Goal: Book appointment/travel/reservation

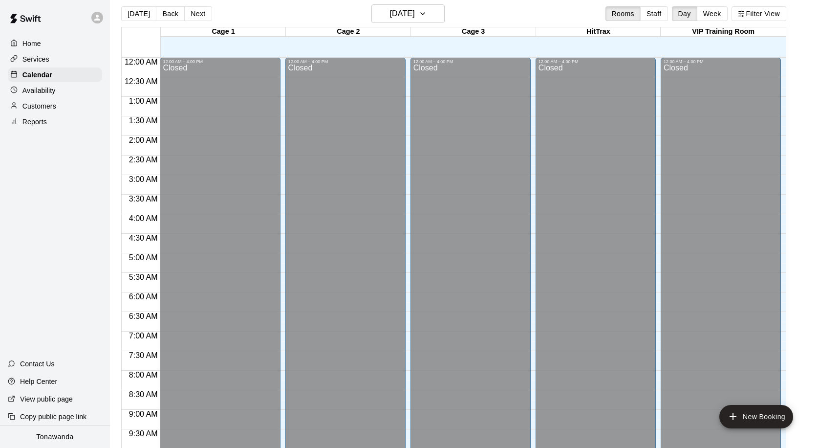
scroll to position [515, 0]
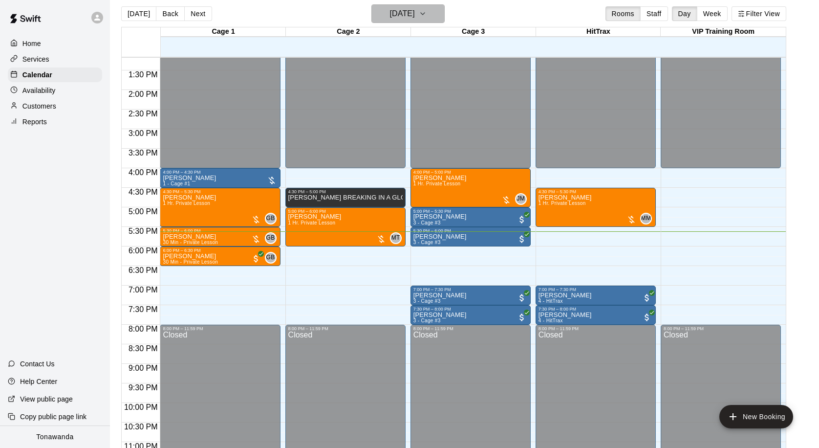
click at [414, 12] on h6 "[DATE]" at bounding box center [402, 14] width 25 height 14
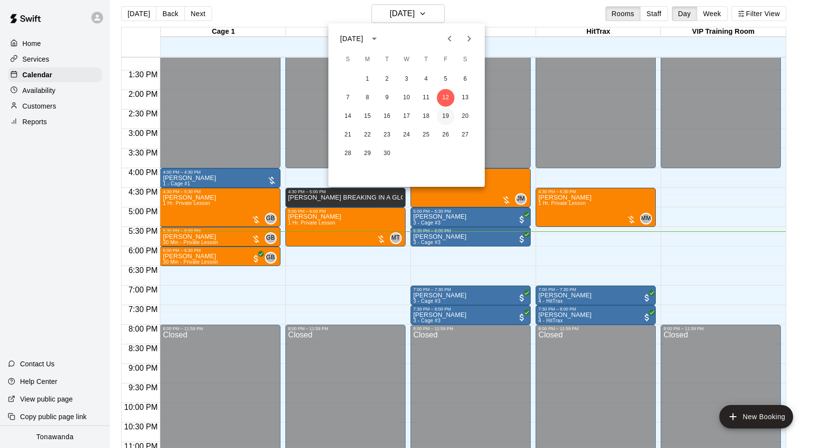
click at [445, 116] on button "19" at bounding box center [446, 117] width 18 height 18
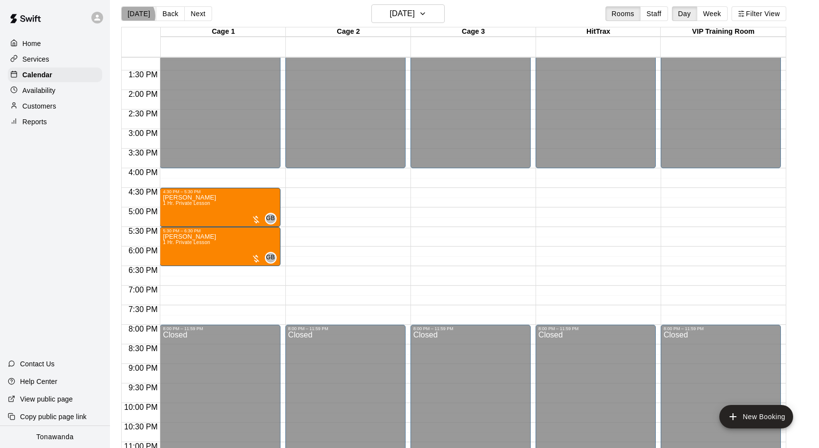
click at [136, 16] on button "[DATE]" at bounding box center [138, 13] width 35 height 15
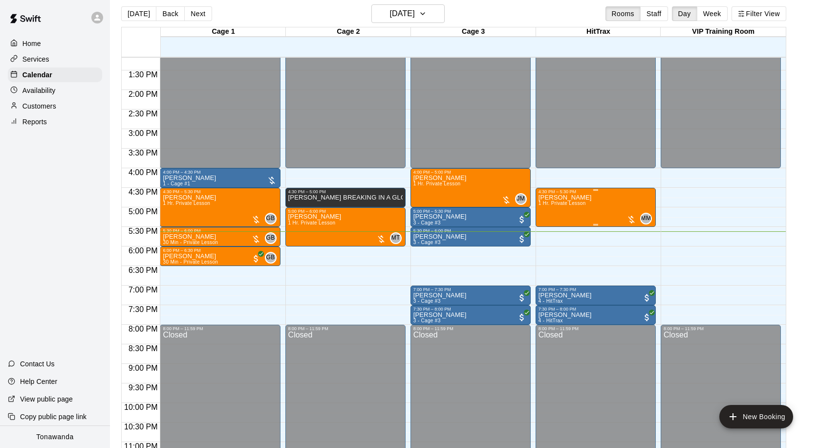
click at [596, 208] on div "[PERSON_NAME] 1 Hr. Private Lesson MM 0" at bounding box center [596, 418] width 114 height 448
click at [547, 203] on icon "edit" at bounding box center [548, 204] width 9 height 9
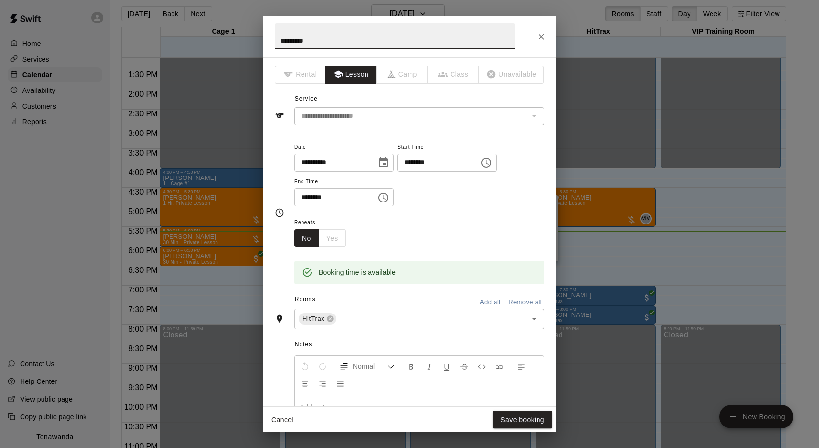
click at [387, 161] on icon "Choose date, selected date is Sep 12, 2025" at bounding box center [383, 163] width 12 height 12
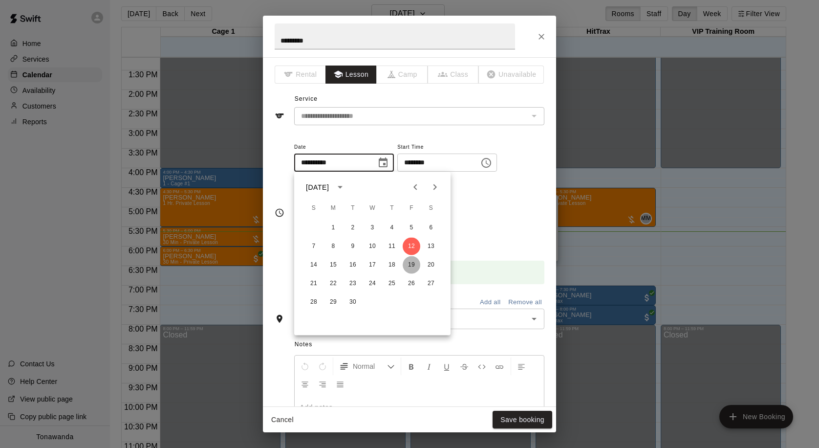
click at [415, 266] on button "19" at bounding box center [412, 265] width 18 height 18
type input "**********"
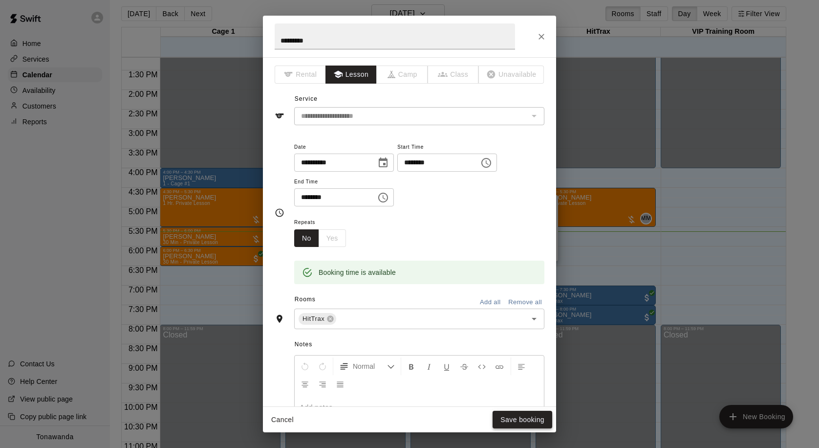
click at [527, 421] on button "Save booking" at bounding box center [523, 420] width 60 height 18
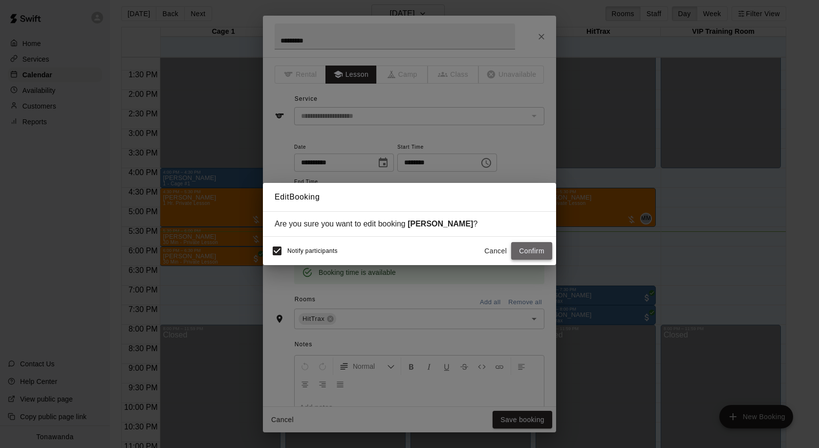
click at [536, 250] on button "Confirm" at bounding box center [531, 251] width 41 height 18
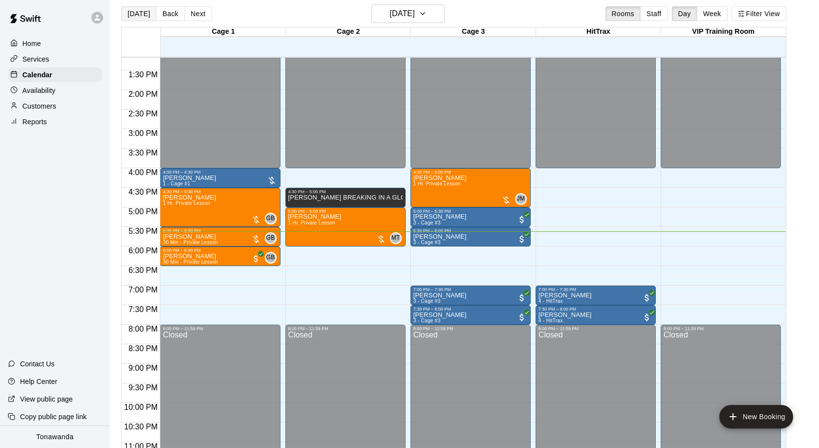
click at [135, 13] on button "[DATE]" at bounding box center [138, 13] width 35 height 15
click at [437, 16] on button "[DATE]" at bounding box center [407, 13] width 73 height 19
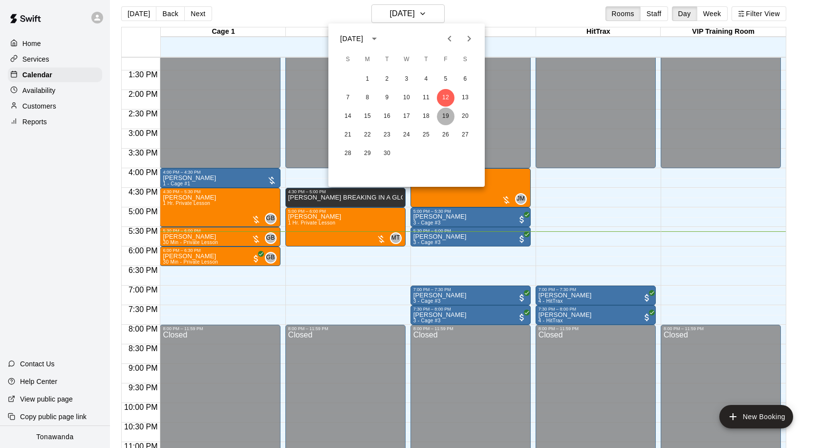
click at [445, 116] on button "19" at bounding box center [446, 117] width 18 height 18
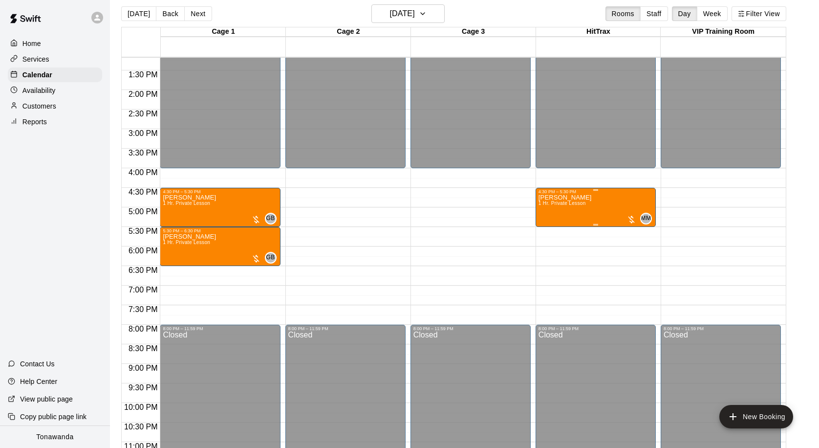
click at [639, 220] on div "MM 0" at bounding box center [639, 219] width 25 height 12
click at [636, 222] on icon "edit" at bounding box center [636, 222] width 9 height 9
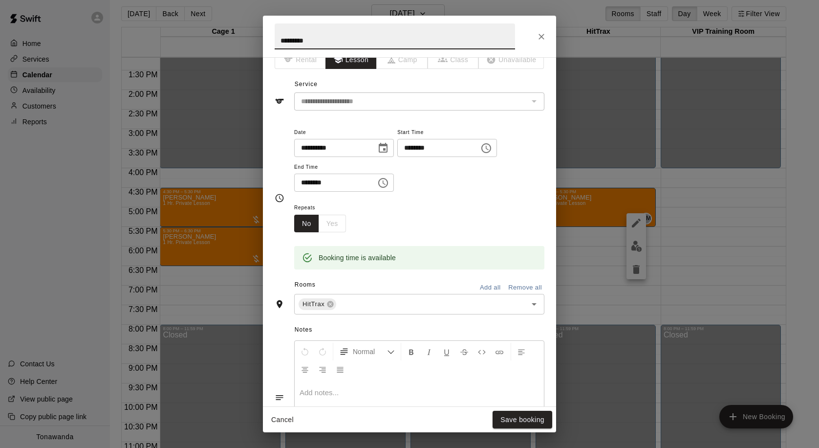
scroll to position [16, 0]
click at [477, 310] on div "HitTrax ​" at bounding box center [419, 303] width 250 height 21
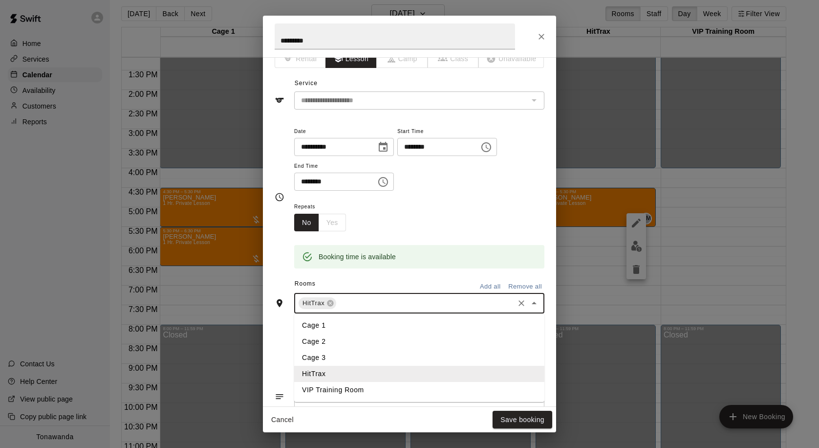
click at [322, 341] on li "Cage 2" at bounding box center [419, 341] width 250 height 16
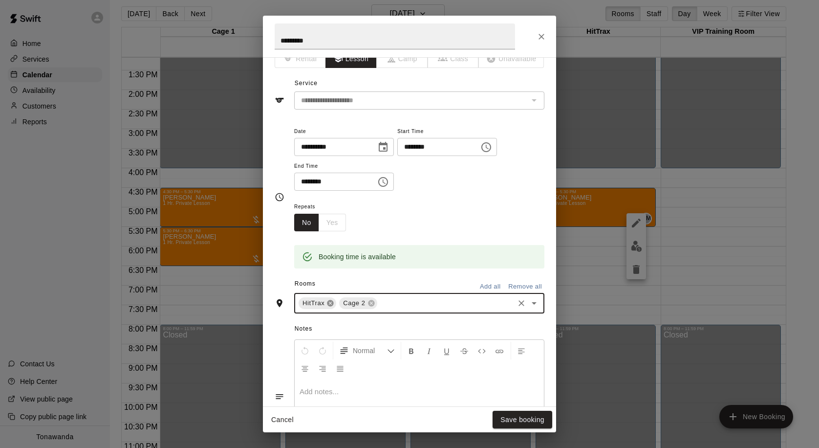
click at [331, 305] on icon at bounding box center [330, 303] width 6 height 6
click at [512, 418] on button "Save booking" at bounding box center [523, 420] width 60 height 18
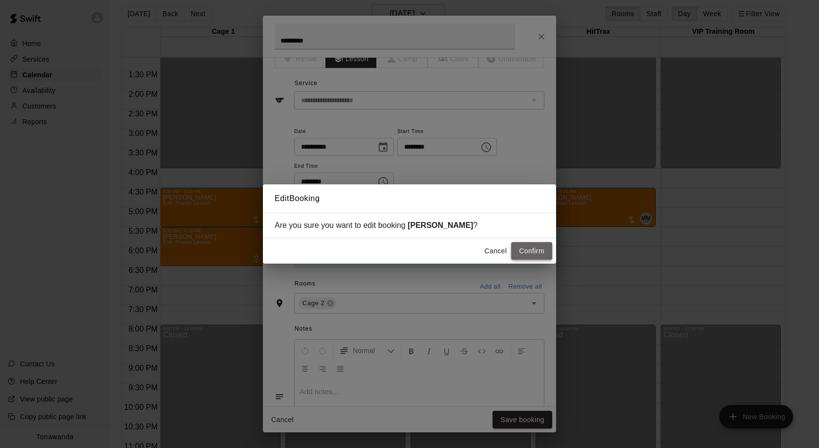
click at [528, 256] on button "Confirm" at bounding box center [531, 251] width 41 height 18
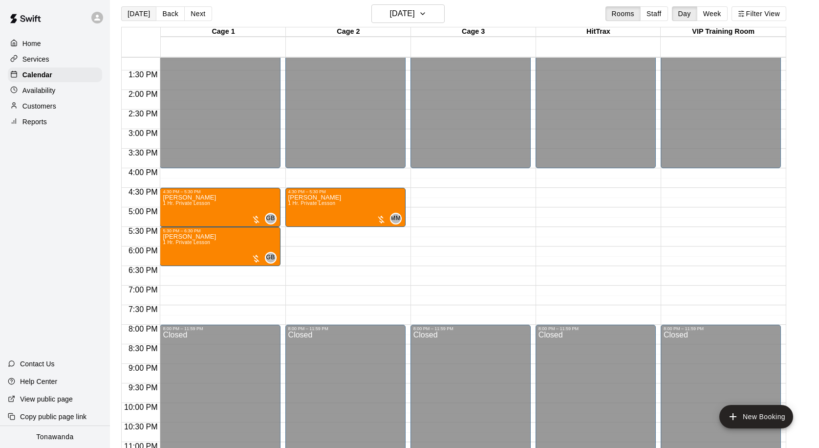
click at [128, 11] on button "[DATE]" at bounding box center [138, 13] width 35 height 15
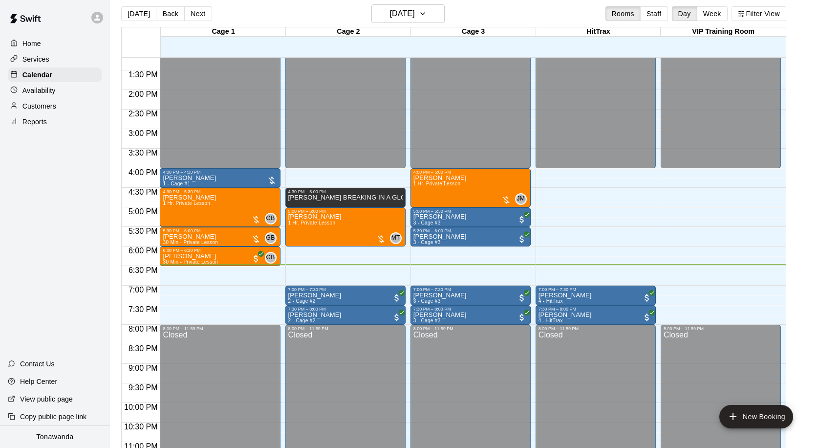
scroll to position [512, 0]
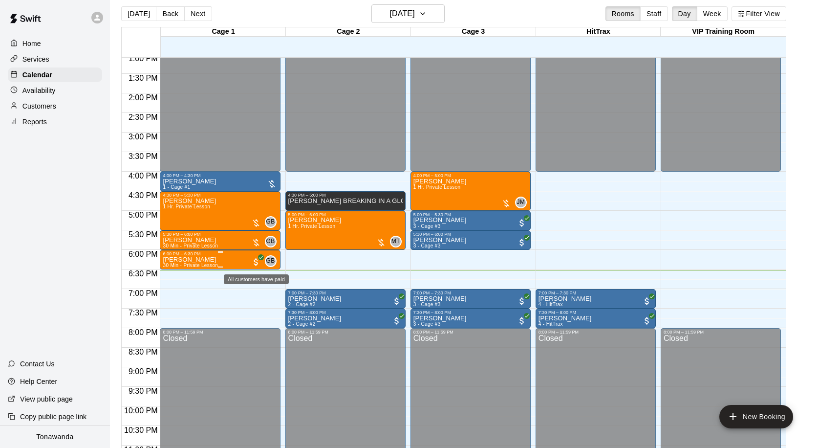
click at [257, 260] on span "All customers have paid" at bounding box center [256, 262] width 10 height 10
click at [257, 291] on img "edit" at bounding box center [261, 290] width 11 height 11
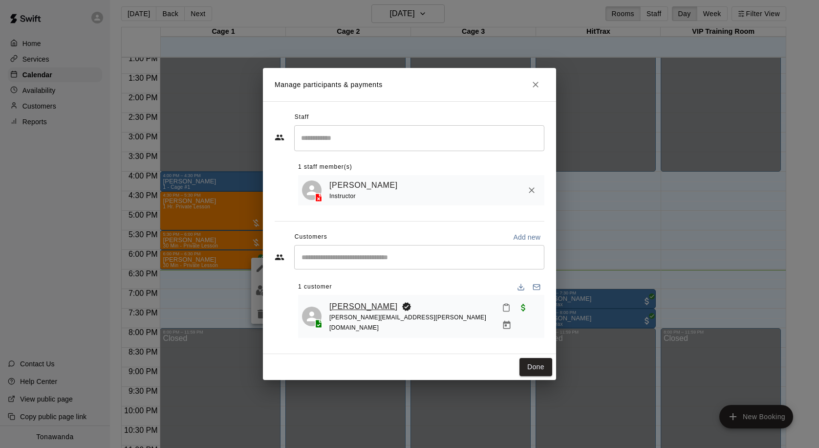
click at [345, 309] on link "[PERSON_NAME]" at bounding box center [363, 306] width 68 height 13
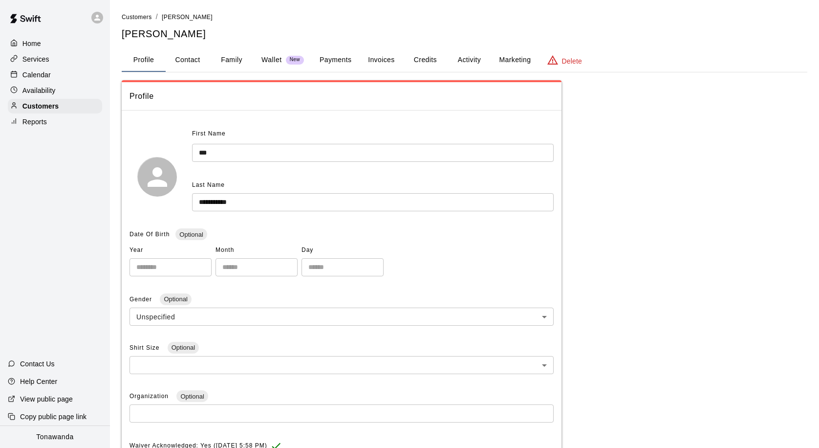
click at [336, 63] on button "Payments" at bounding box center [335, 59] width 47 height 23
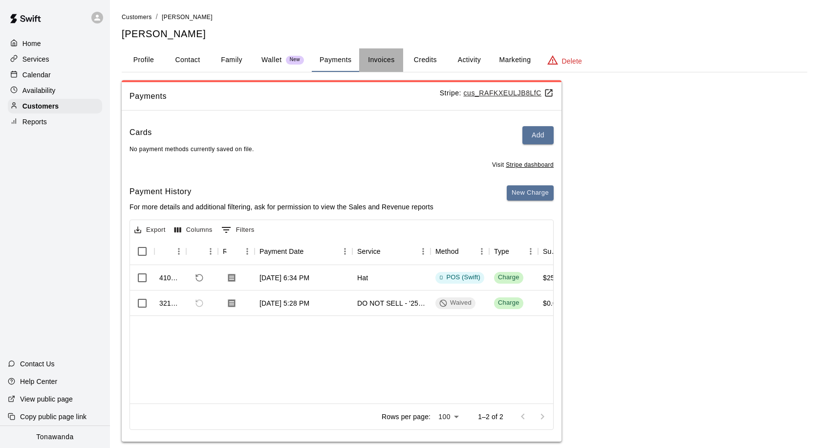
click at [371, 59] on button "Invoices" at bounding box center [381, 59] width 44 height 23
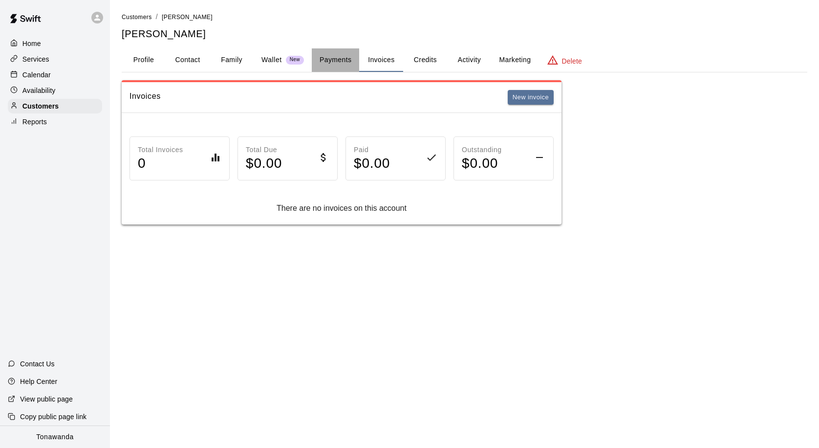
click at [339, 57] on button "Payments" at bounding box center [335, 59] width 47 height 23
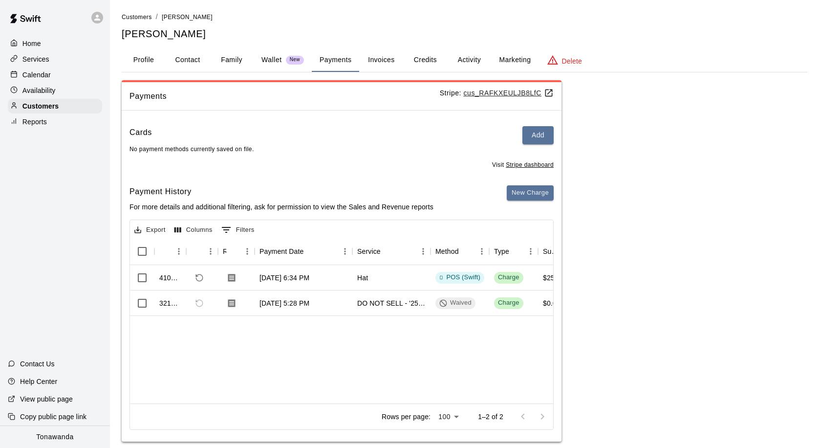
click at [87, 73] on div "Calendar" at bounding box center [55, 74] width 94 height 15
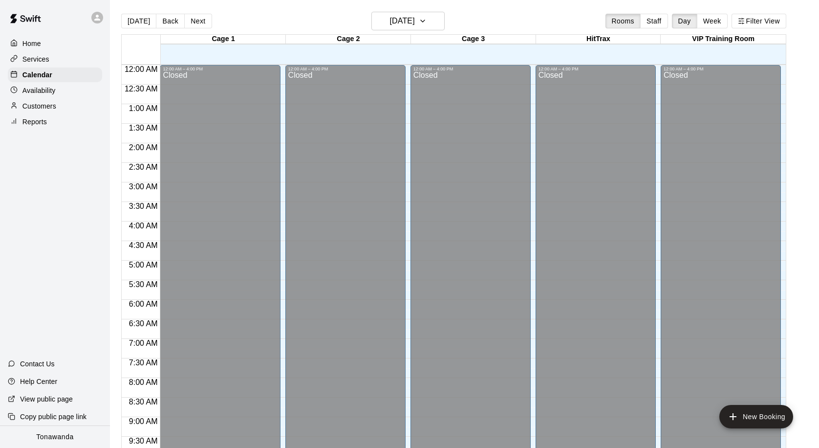
scroll to position [516, 0]
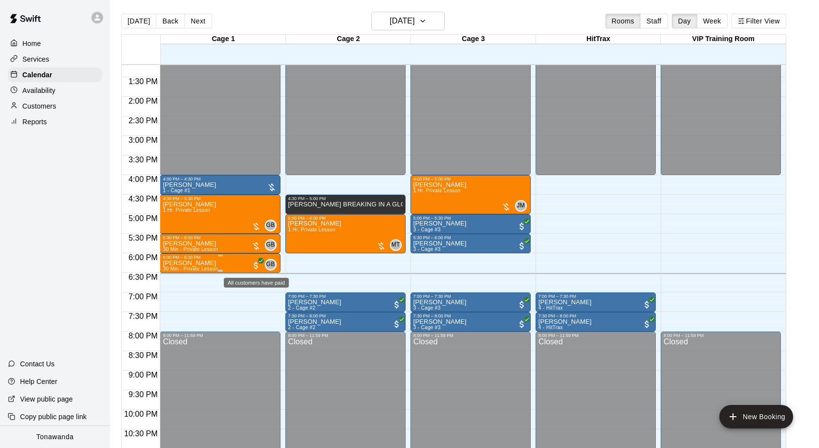
click at [256, 266] on span "All customers have paid" at bounding box center [256, 266] width 10 height 10
click at [261, 292] on img "edit" at bounding box center [261, 293] width 11 height 11
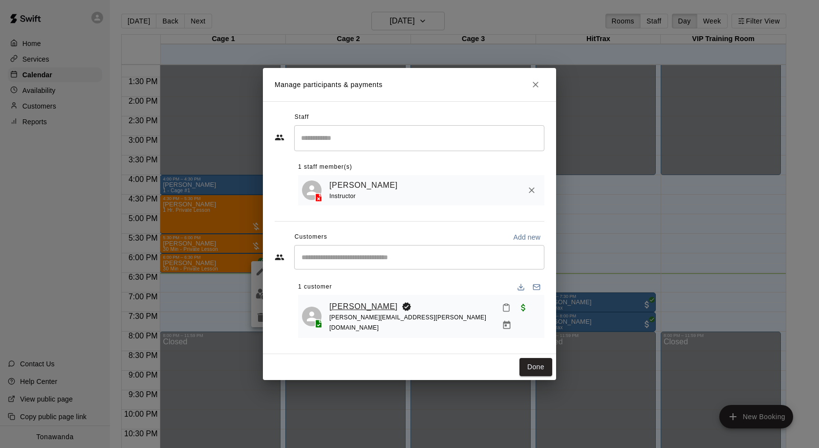
click at [361, 313] on link "[PERSON_NAME]" at bounding box center [363, 306] width 68 height 13
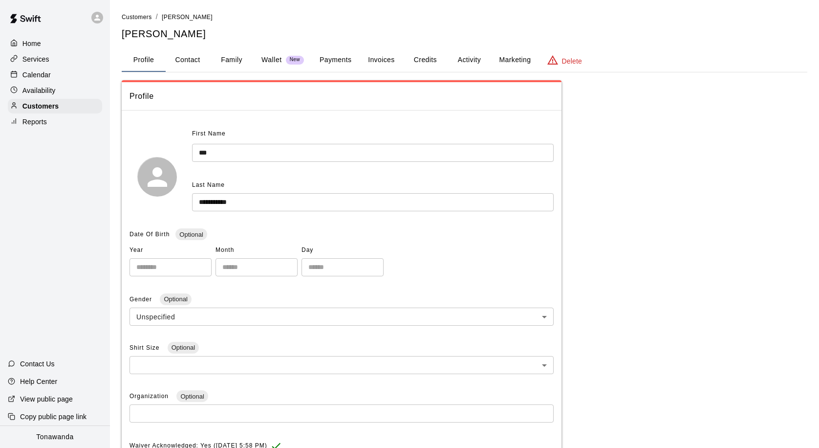
click at [330, 60] on button "Payments" at bounding box center [335, 59] width 47 height 23
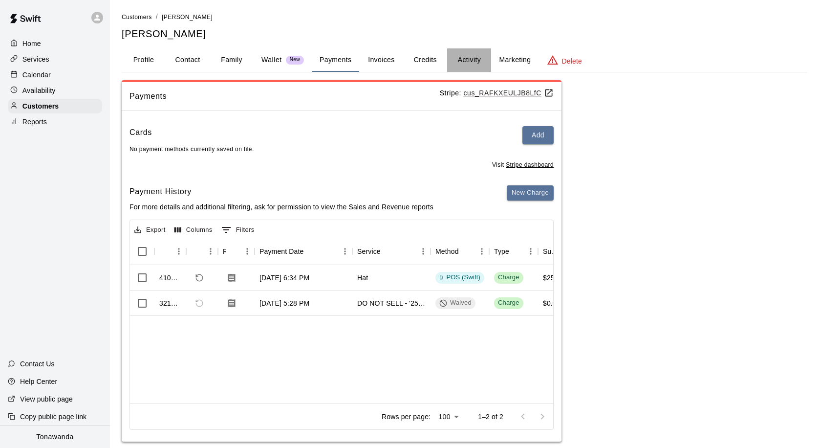
click at [462, 59] on button "Activity" at bounding box center [469, 59] width 44 height 23
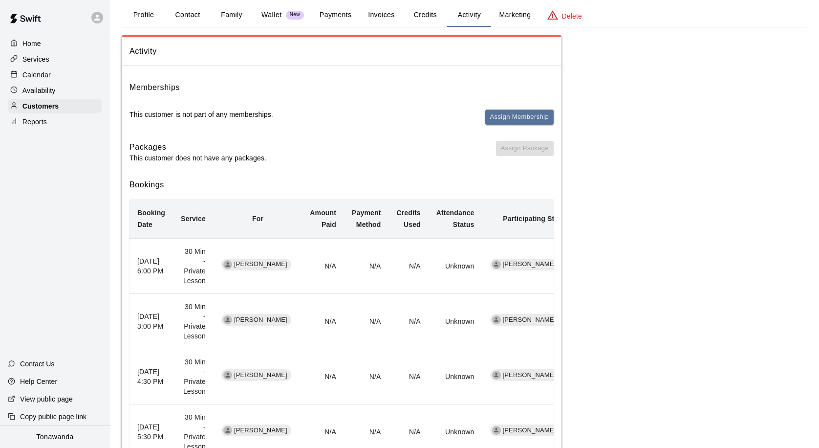
scroll to position [49, 0]
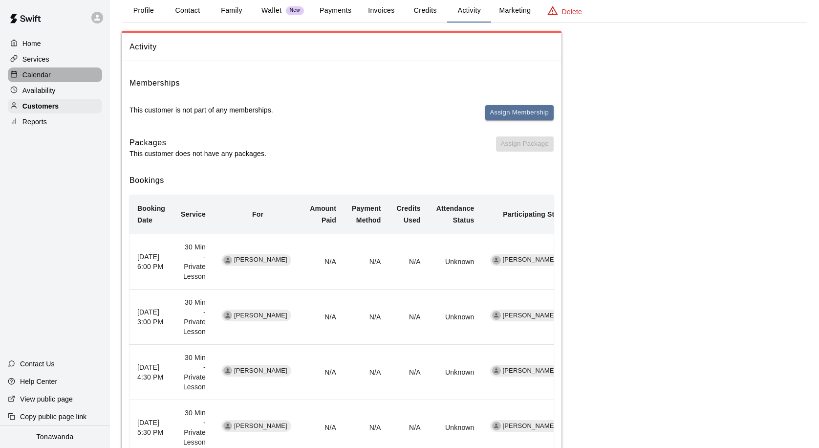
click at [99, 78] on div "Calendar" at bounding box center [55, 74] width 94 height 15
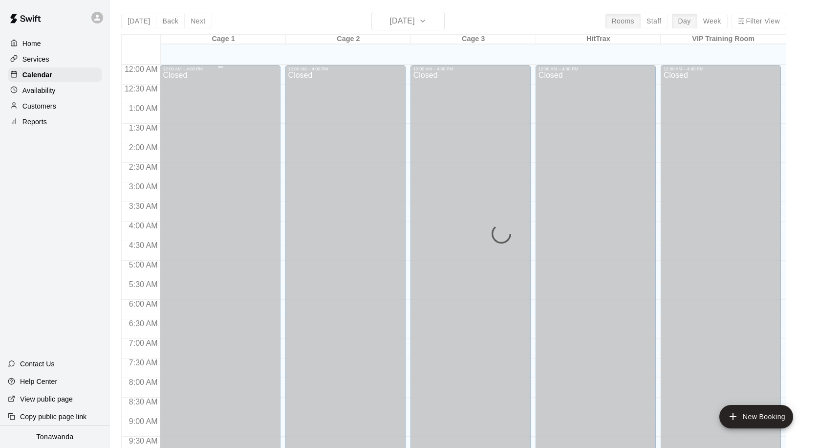
scroll to position [516, 0]
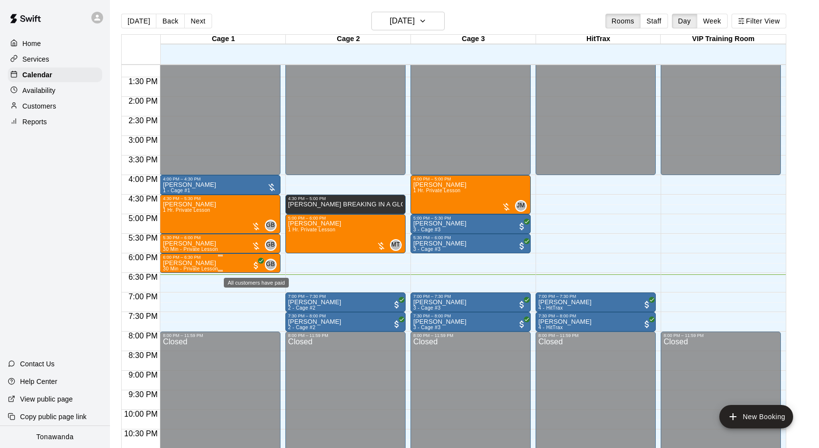
click at [255, 267] on span "All customers have paid" at bounding box center [256, 266] width 10 height 10
click at [258, 289] on img "edit" at bounding box center [261, 293] width 11 height 11
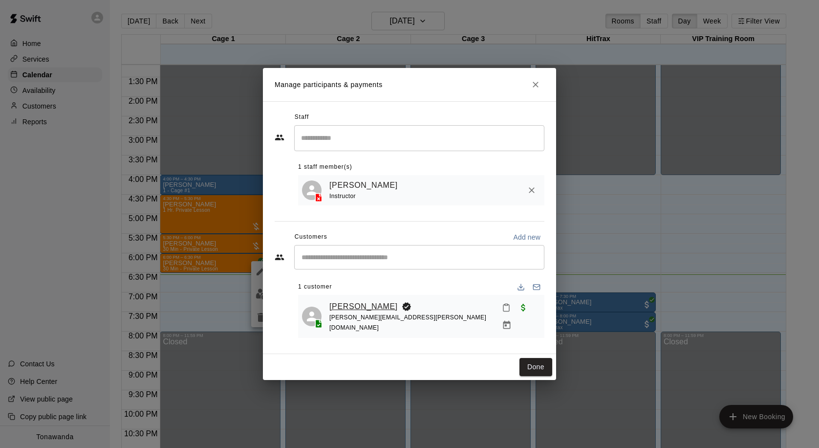
click at [334, 306] on link "[PERSON_NAME]" at bounding box center [363, 306] width 68 height 13
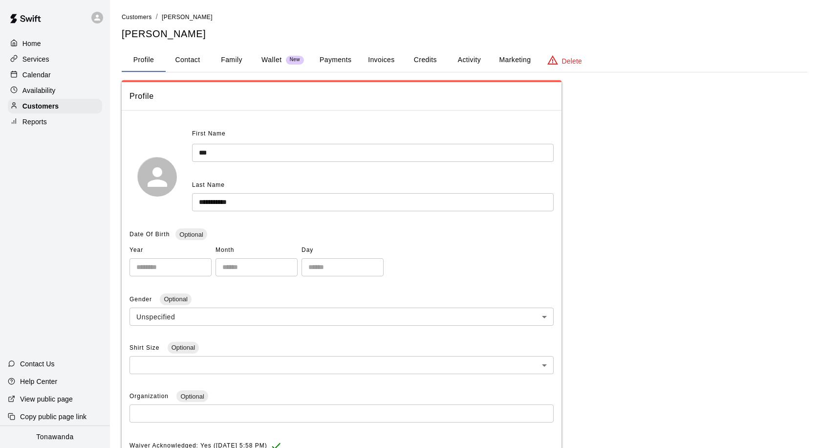
click at [268, 57] on p "Wallet" at bounding box center [271, 60] width 21 height 10
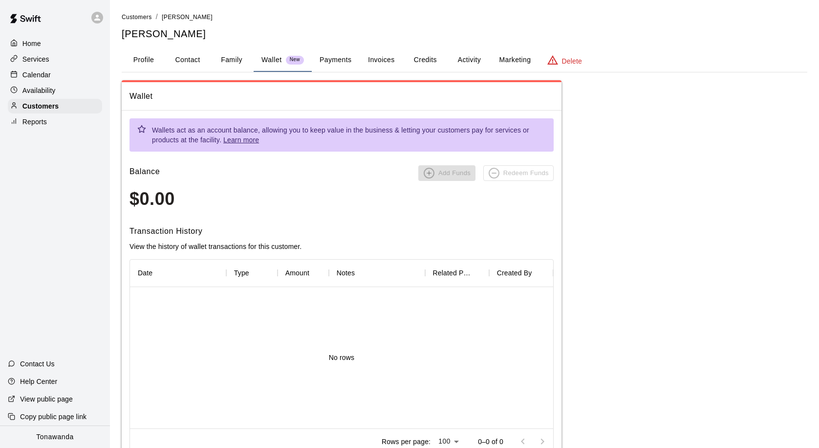
click at [433, 63] on button "Credits" at bounding box center [425, 59] width 44 height 23
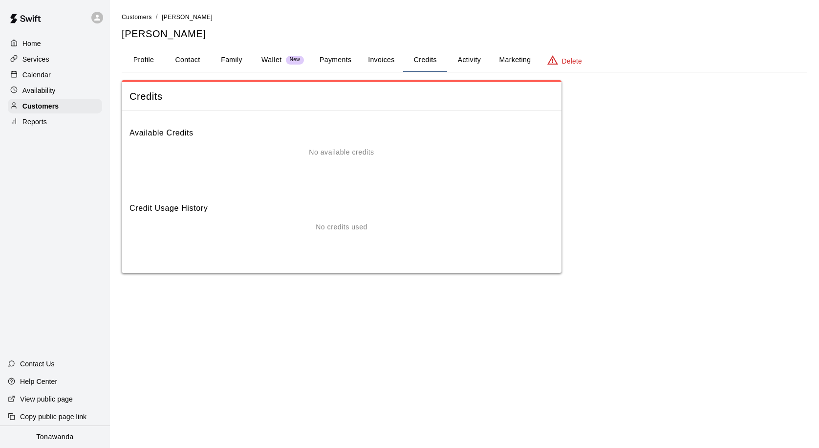
click at [37, 75] on p "Calendar" at bounding box center [36, 75] width 28 height 10
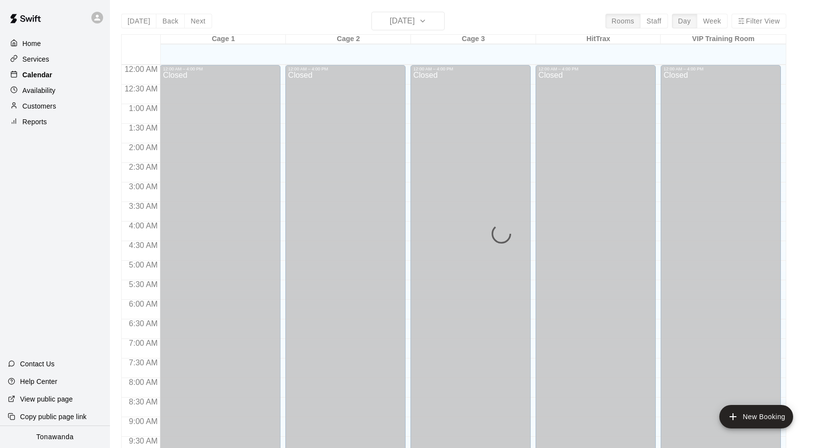
scroll to position [516, 0]
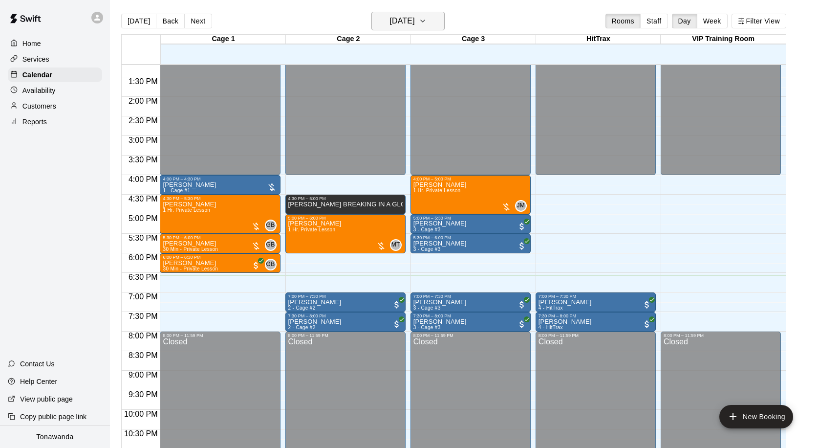
click at [412, 22] on h6 "[DATE]" at bounding box center [402, 21] width 25 height 14
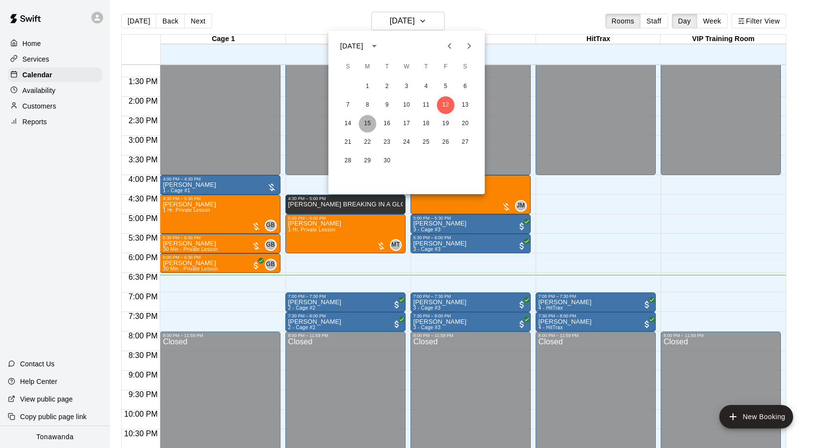
click at [370, 124] on button "15" at bounding box center [368, 124] width 18 height 18
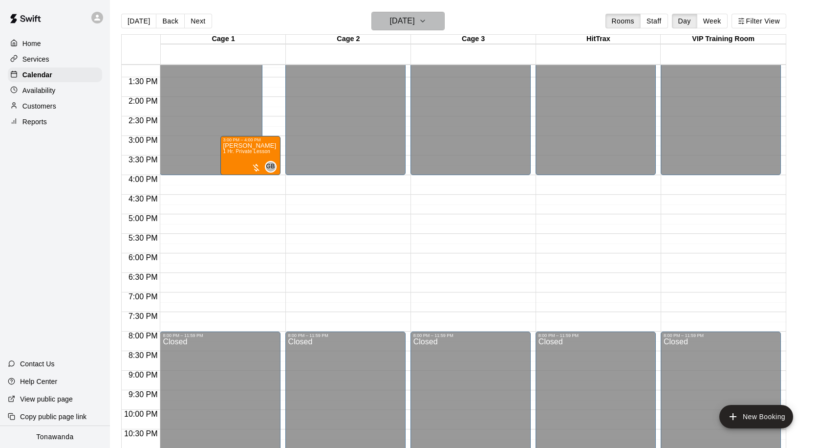
click at [395, 25] on h6 "[DATE]" at bounding box center [402, 21] width 25 height 14
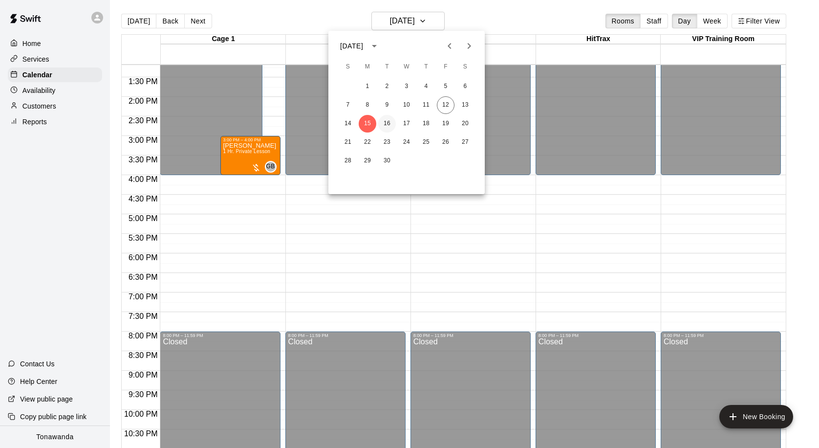
click at [394, 127] on button "16" at bounding box center [387, 124] width 18 height 18
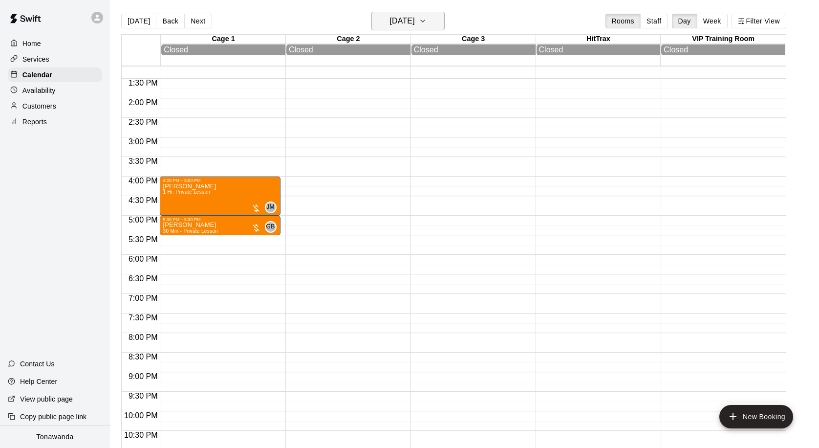
click at [390, 22] on h6 "[DATE]" at bounding box center [402, 21] width 25 height 14
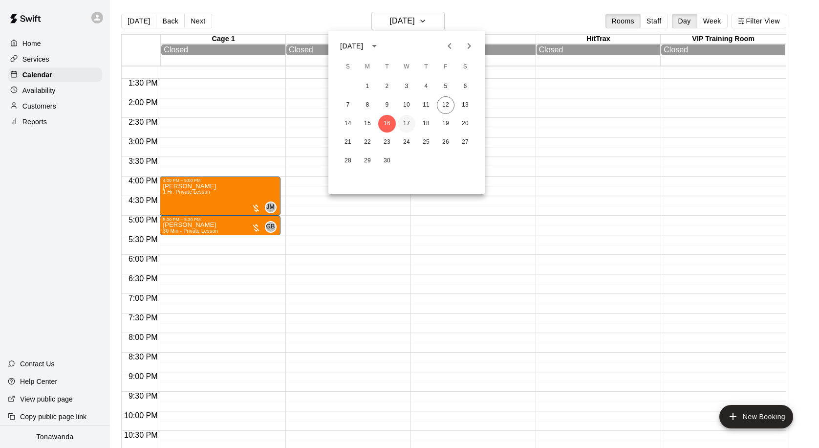
click at [405, 126] on button "17" at bounding box center [407, 124] width 18 height 18
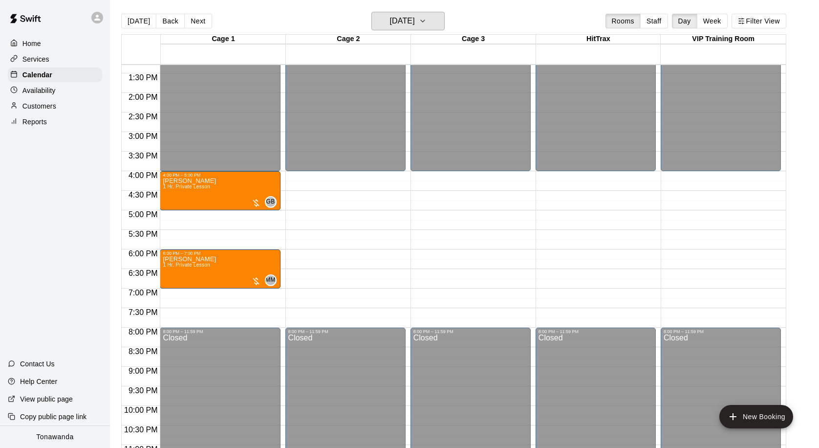
scroll to position [523, 0]
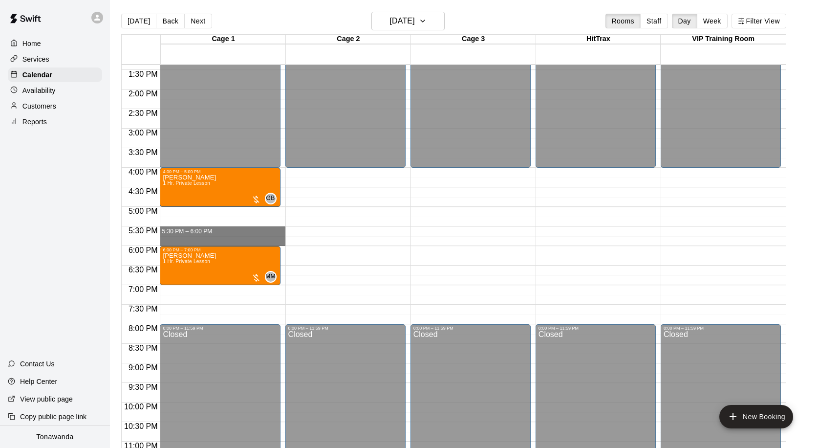
drag, startPoint x: 277, startPoint y: 227, endPoint x: 277, endPoint y: 239, distance: 11.7
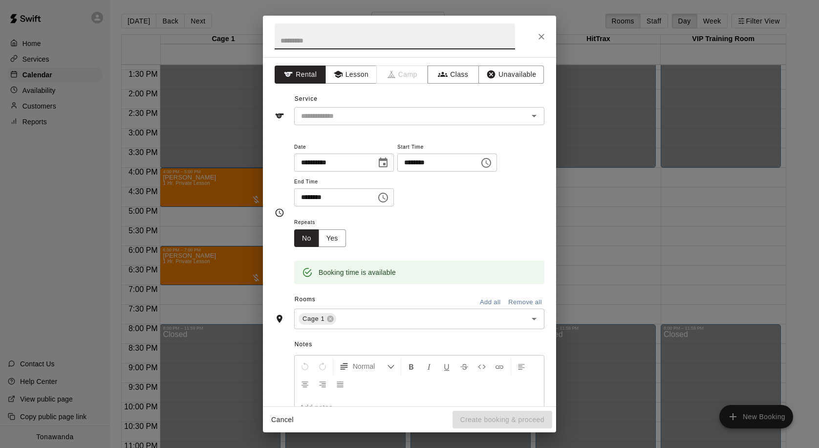
click at [347, 84] on div "**********" at bounding box center [409, 231] width 293 height 349
click at [348, 81] on button "Lesson" at bounding box center [351, 74] width 51 height 18
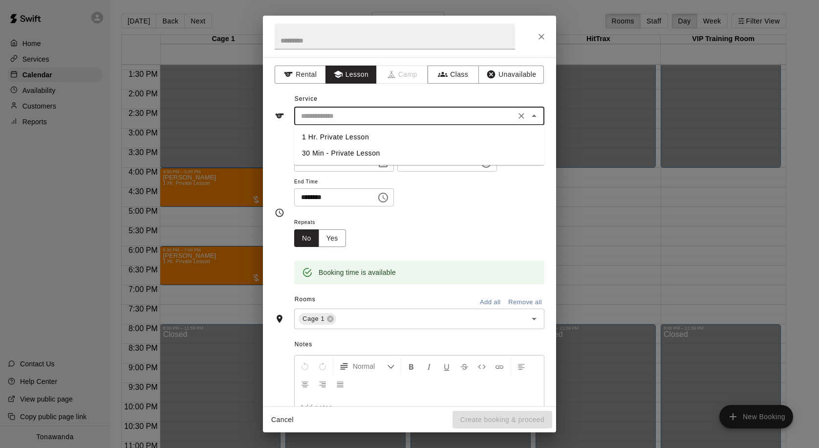
click at [348, 114] on input "text" at bounding box center [405, 116] width 216 height 12
click at [337, 149] on li "30 Min - Private Lesson" at bounding box center [419, 153] width 250 height 16
type input "**********"
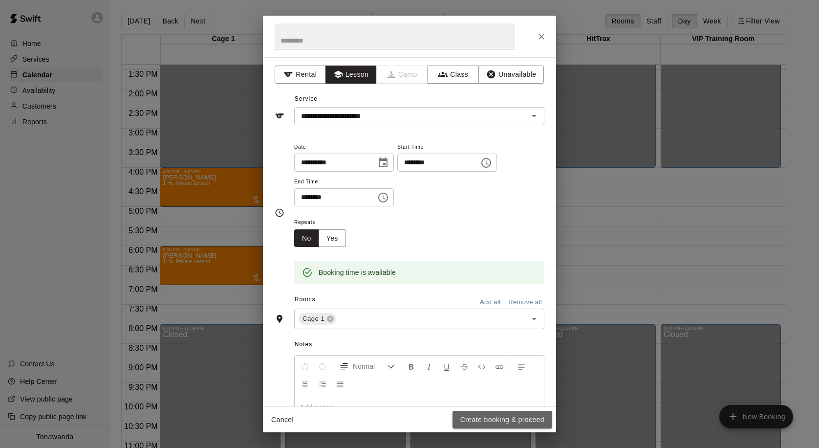
click at [520, 420] on button "Create booking & proceed" at bounding box center [503, 420] width 100 height 18
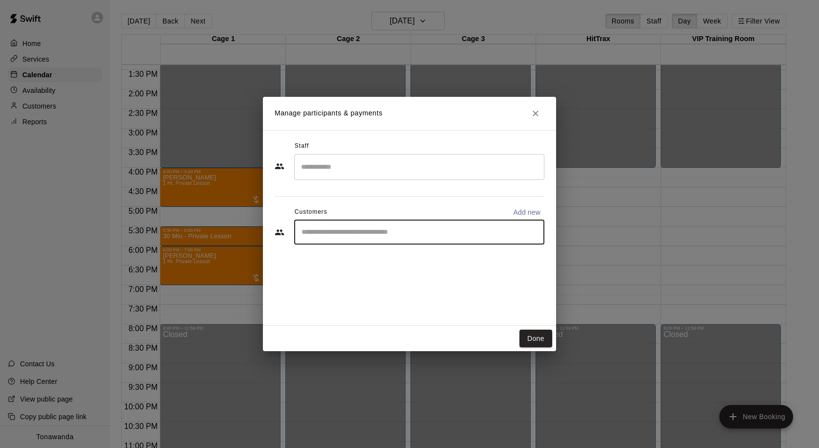
click at [334, 233] on input "Start typing to search customers..." at bounding box center [419, 232] width 241 height 10
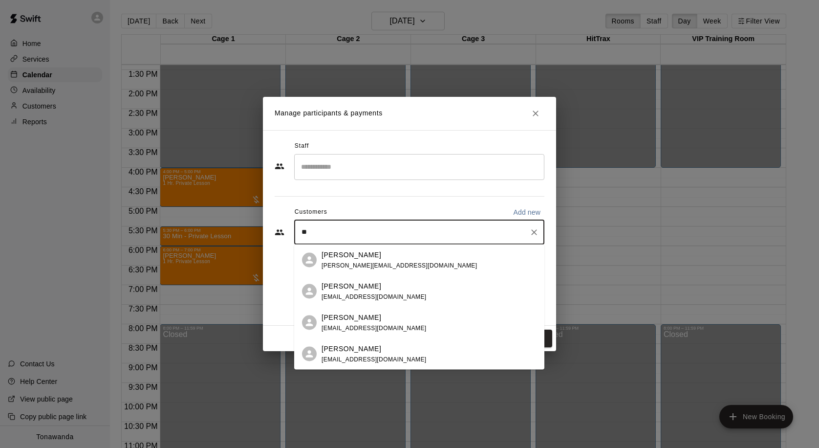
type input "*"
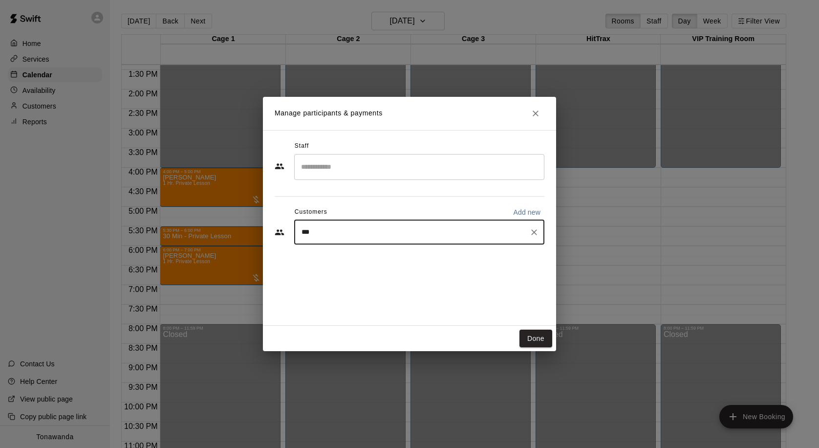
type input "****"
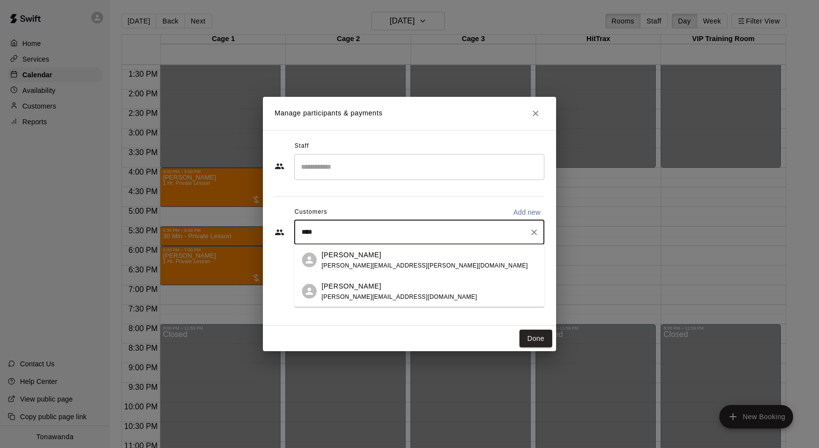
click at [374, 269] on div "Jase Lichtenthal [EMAIL_ADDRESS][PERSON_NAME][DOMAIN_NAME]" at bounding box center [425, 259] width 206 height 21
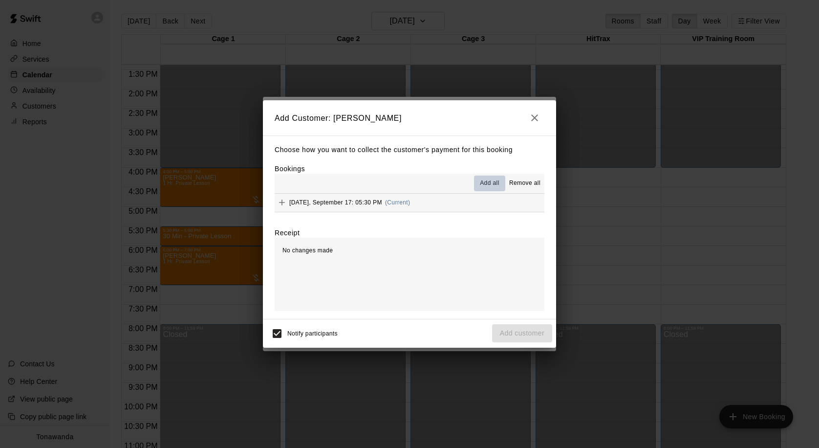
click at [481, 179] on span "Add all" at bounding box center [490, 183] width 20 height 10
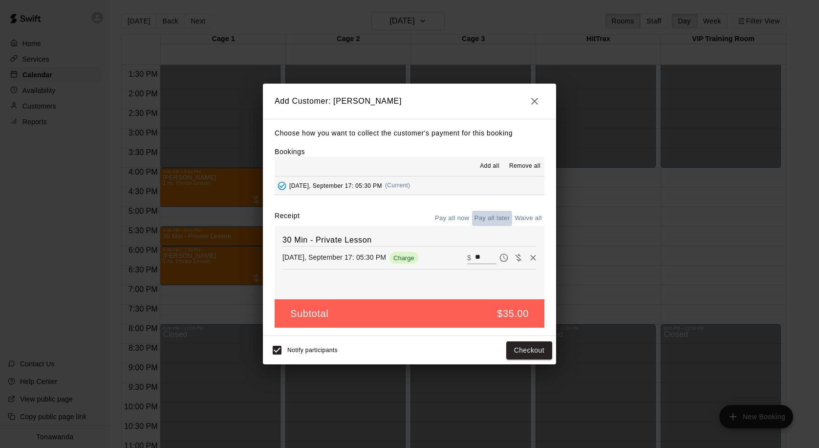
click at [497, 219] on button "Pay all later" at bounding box center [492, 218] width 41 height 15
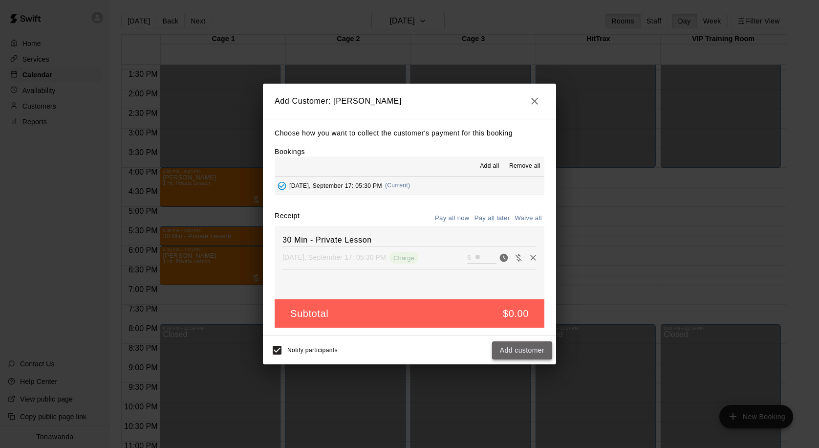
click at [528, 349] on button "Add customer" at bounding box center [522, 350] width 60 height 18
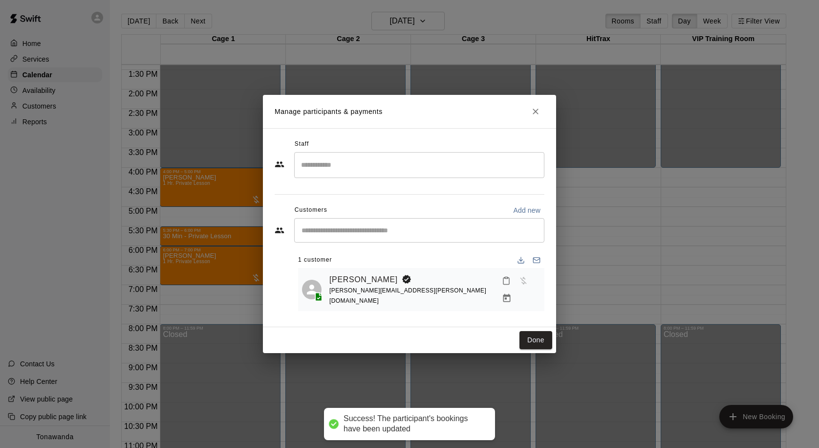
click at [344, 168] on input "Search staff" at bounding box center [419, 164] width 241 height 17
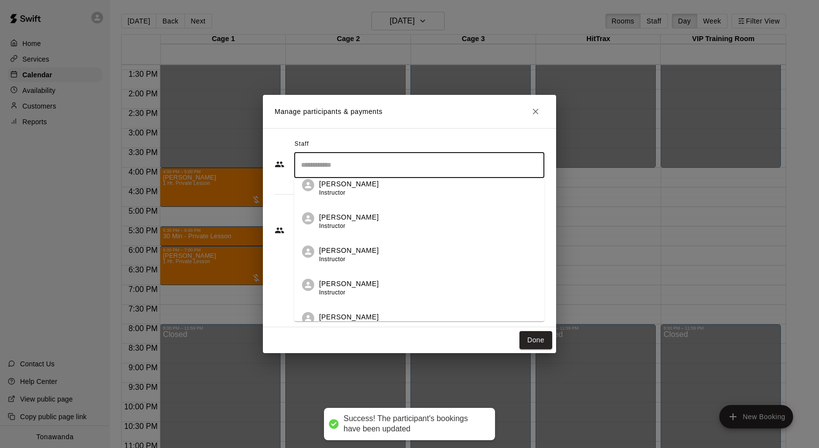
scroll to position [156, 0]
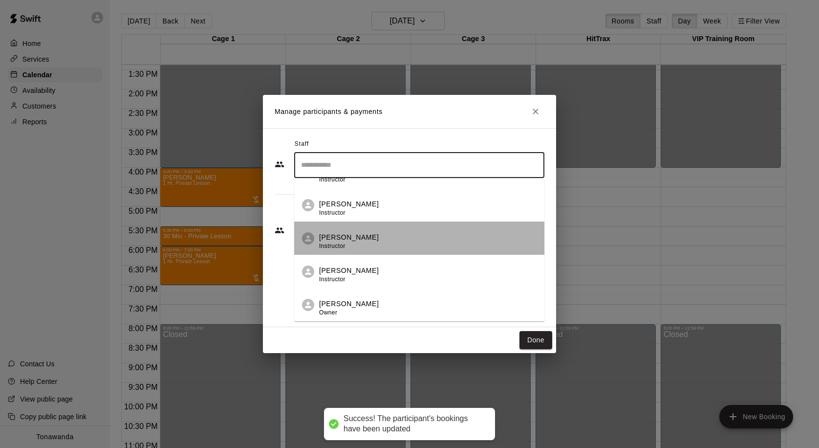
click at [337, 247] on span "Instructor" at bounding box center [332, 245] width 26 height 7
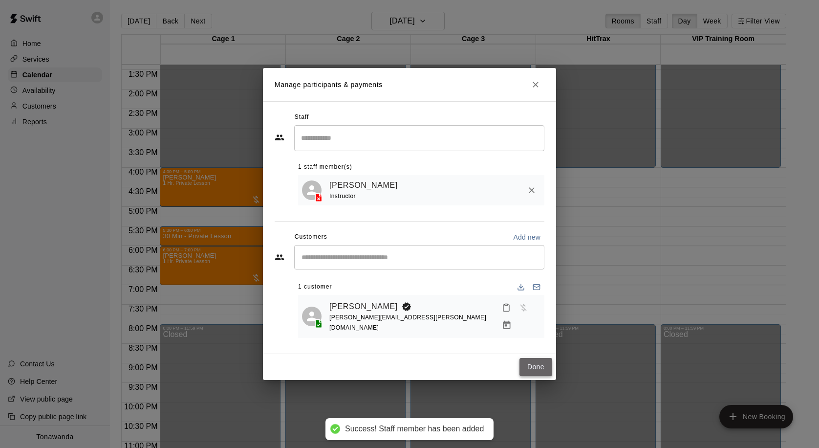
click at [537, 360] on button "Done" at bounding box center [536, 367] width 33 height 18
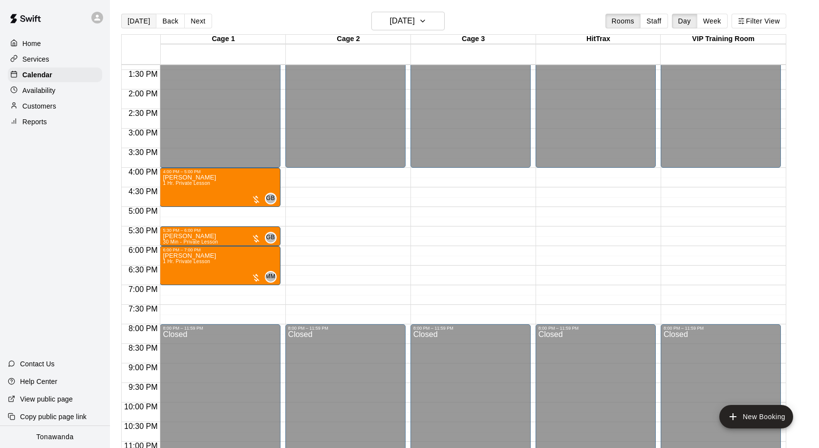
click at [135, 22] on button "[DATE]" at bounding box center [138, 21] width 35 height 15
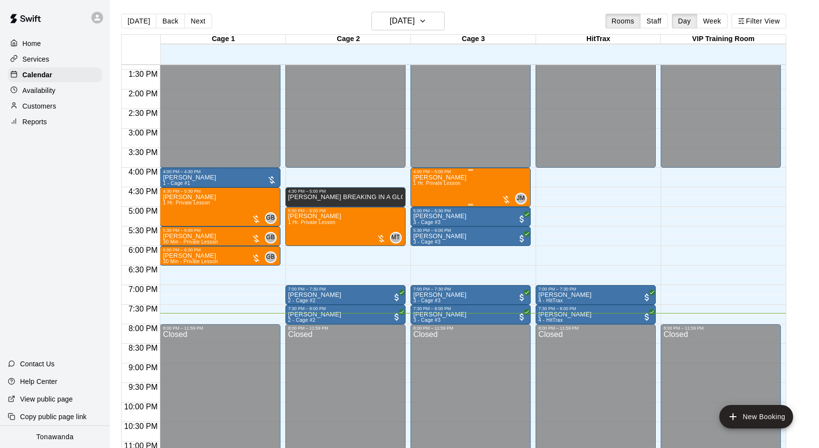
scroll to position [545, 0]
